Goal: Information Seeking & Learning: Learn about a topic

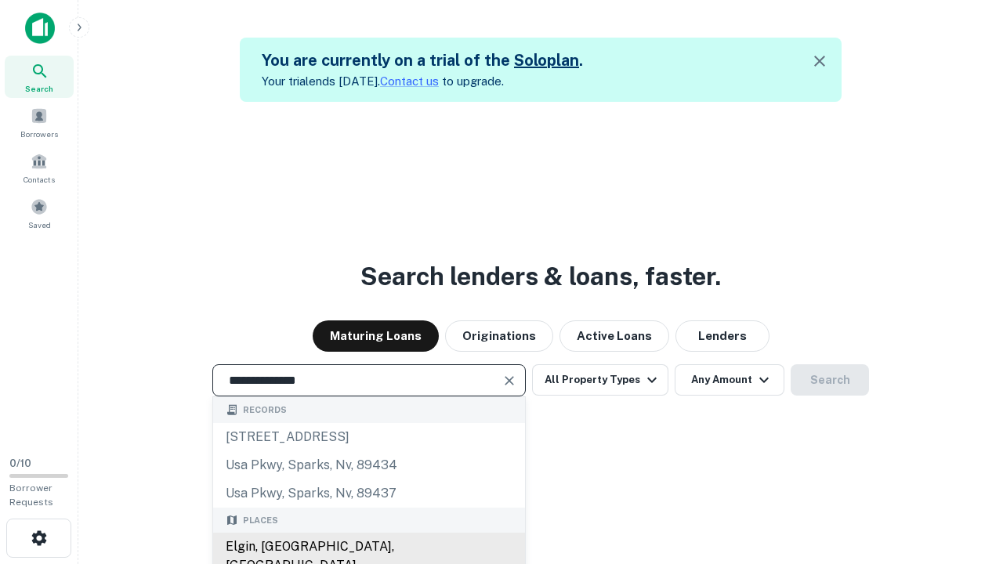
click at [368, 547] on div "Elgin, [GEOGRAPHIC_DATA], [GEOGRAPHIC_DATA]" at bounding box center [369, 556] width 312 height 47
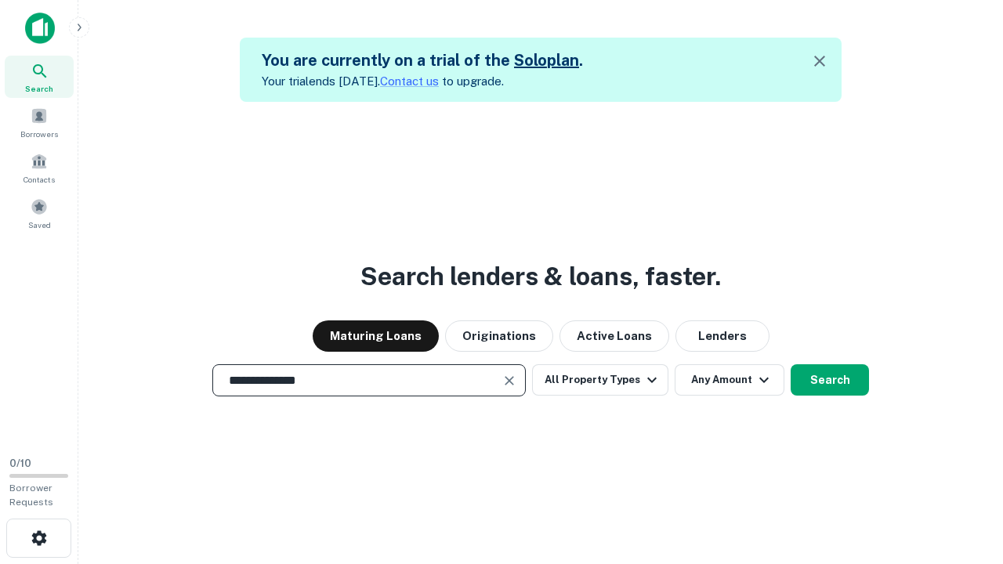
scroll to position [25, 0]
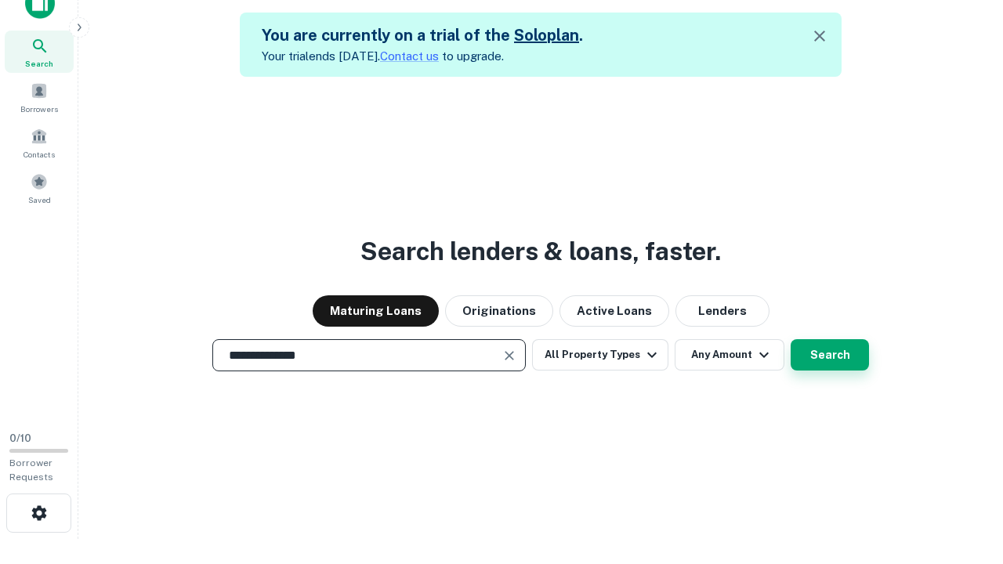
type input "**********"
click at [791, 339] on button "Search" at bounding box center [830, 354] width 78 height 31
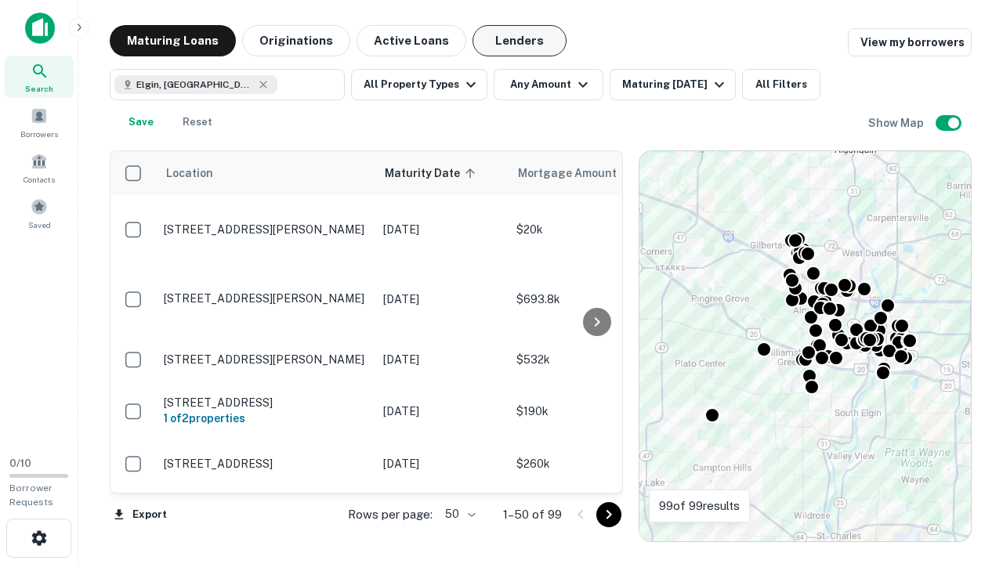
click at [520, 41] on button "Lenders" at bounding box center [520, 40] width 94 height 31
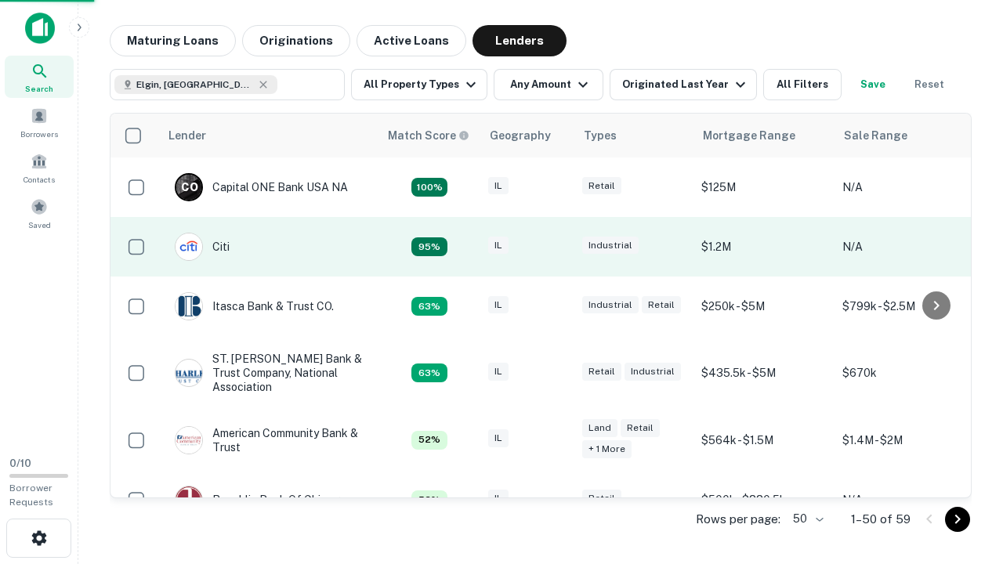
click at [557, 247] on div "IL" at bounding box center [527, 247] width 78 height 21
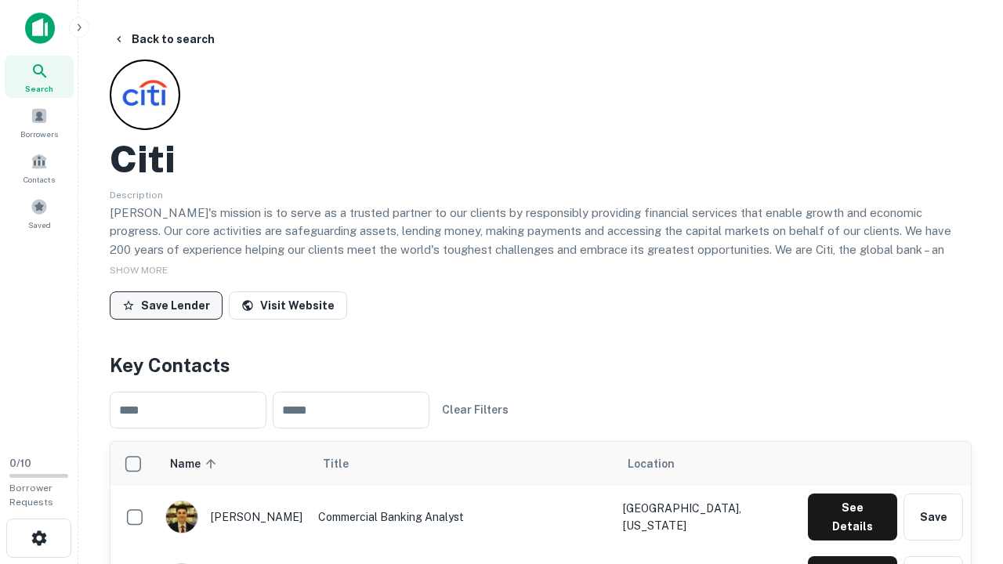
click at [166, 305] on button "Save Lender" at bounding box center [166, 306] width 113 height 28
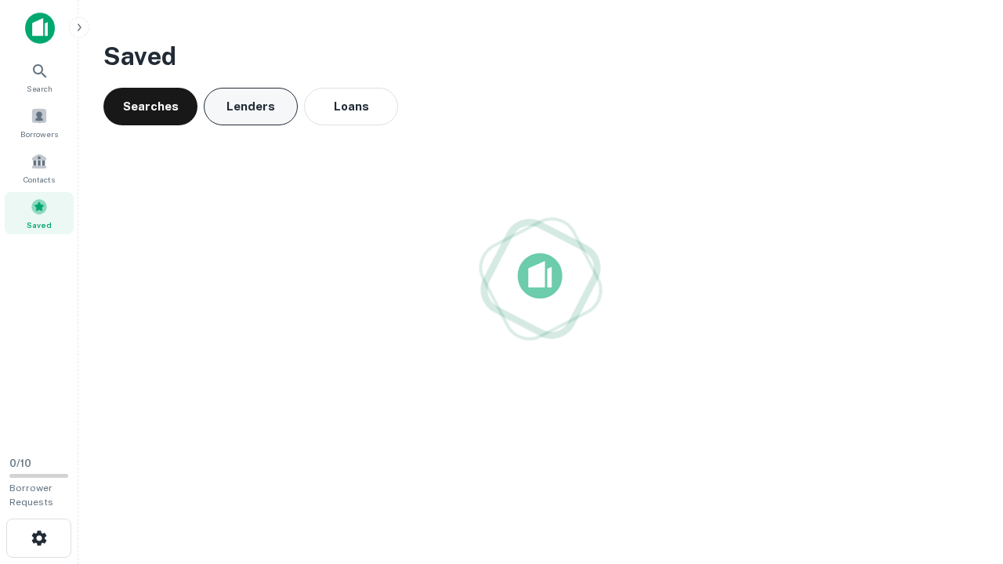
click at [251, 107] on button "Lenders" at bounding box center [251, 107] width 94 height 38
